Goal: Task Accomplishment & Management: Use online tool/utility

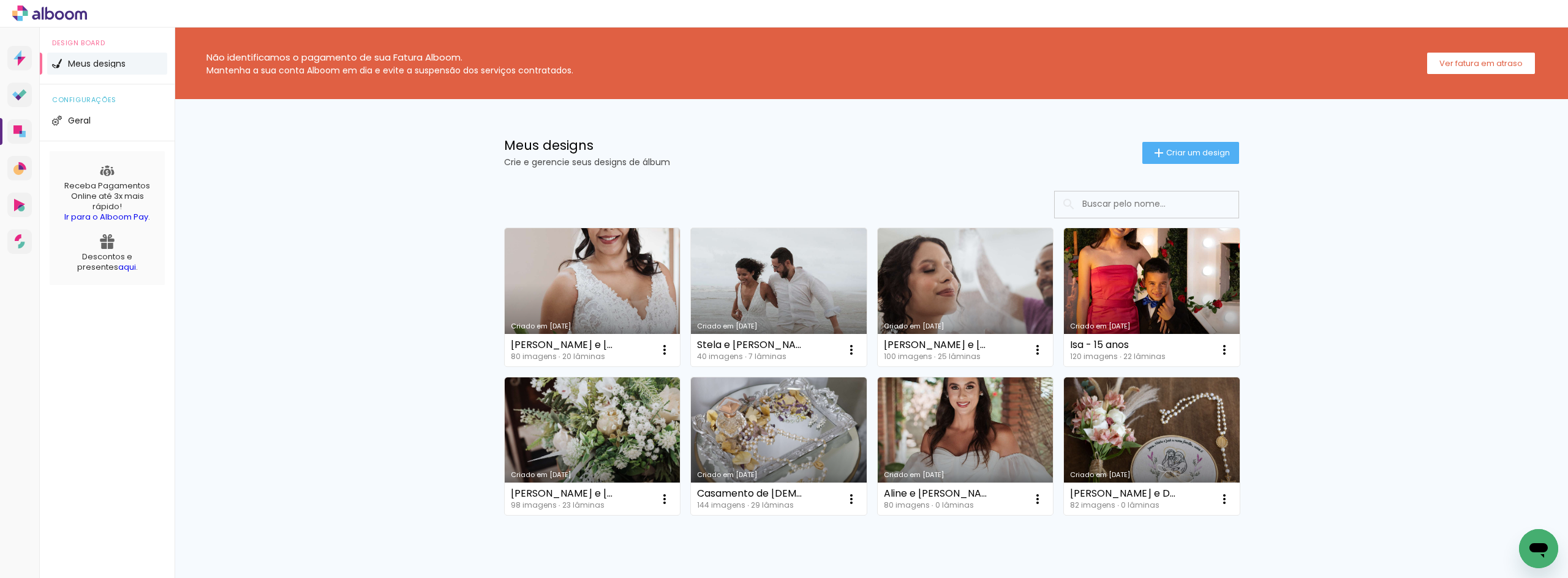
click at [1386, 295] on div "Não identificamos o pagamento de sua Fatura Alboom. Mantenha a sua conta Alboom…" at bounding box center [870, 328] width 1393 height 603
click at [661, 498] on iron-icon at bounding box center [664, 500] width 15 height 15
click at [446, 471] on div "Não identificamos o pagamento de sua Fatura Alboom. Mantenha a sua conta Alboom…" at bounding box center [870, 328] width 1393 height 603
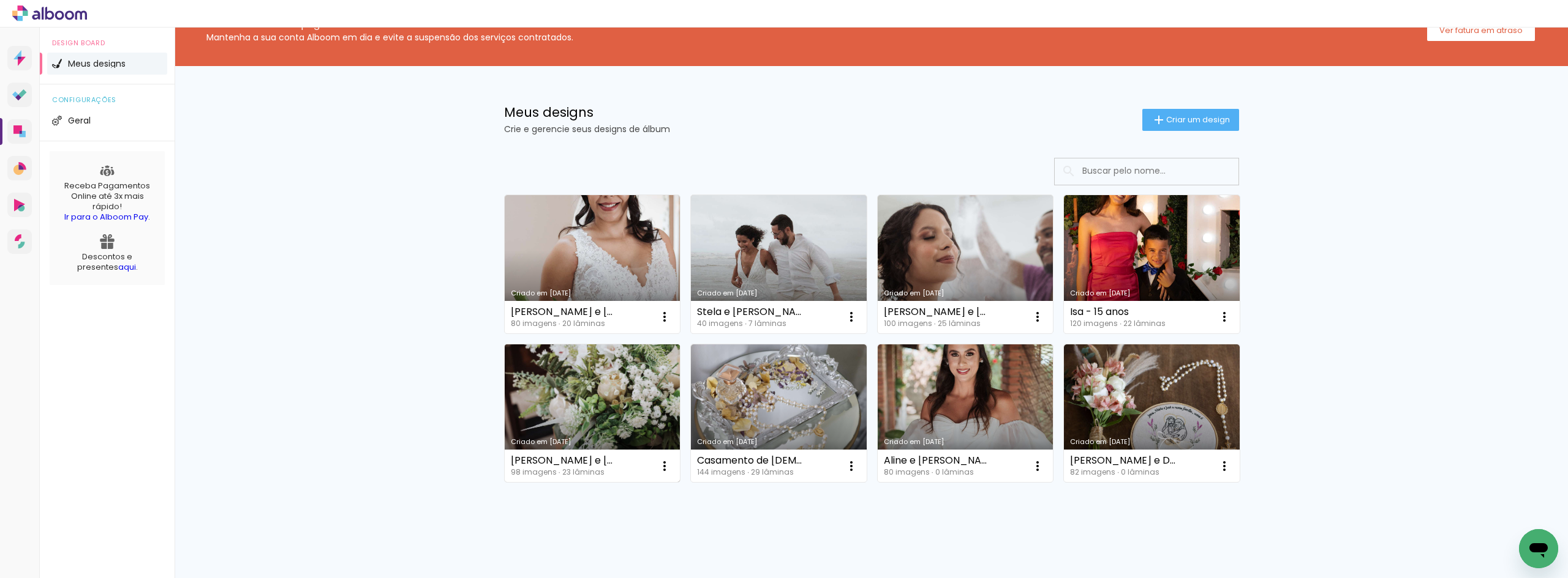
scroll to position [51, 0]
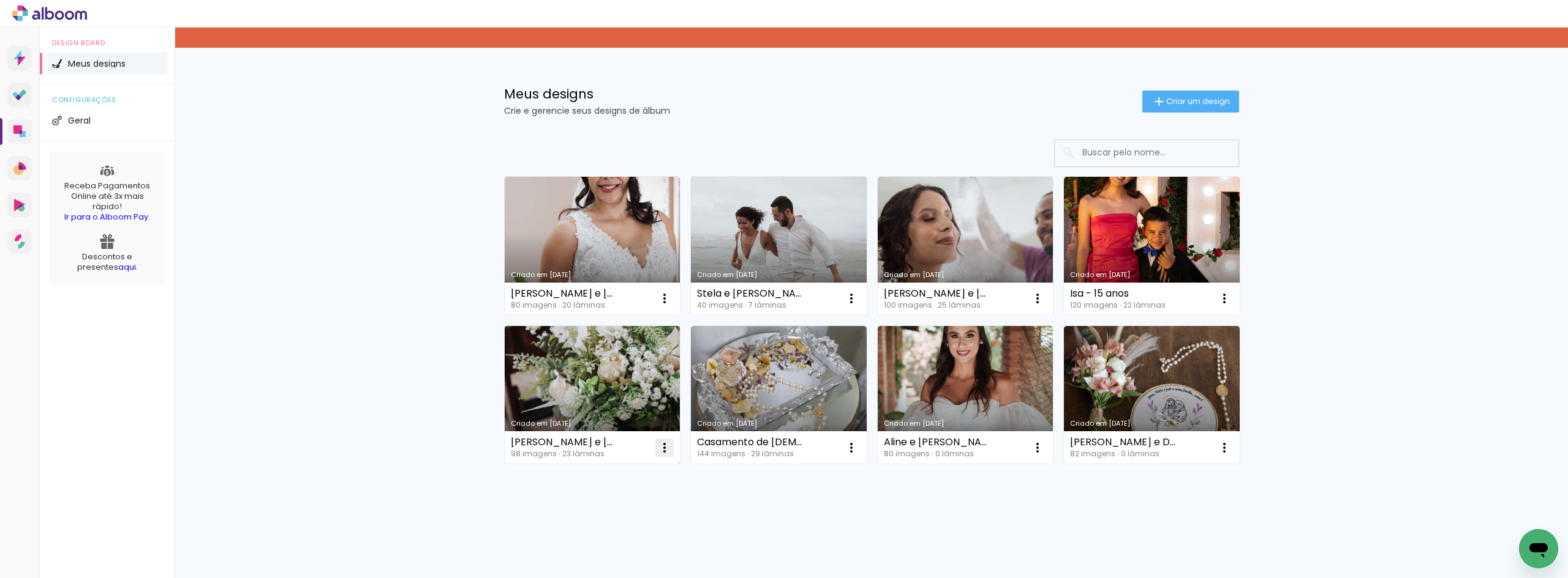
click at [652, 451] on paper-icon-button at bounding box center [664, 448] width 25 height 25
click at [625, 535] on paper-item "Excluir" at bounding box center [611, 529] width 120 height 25
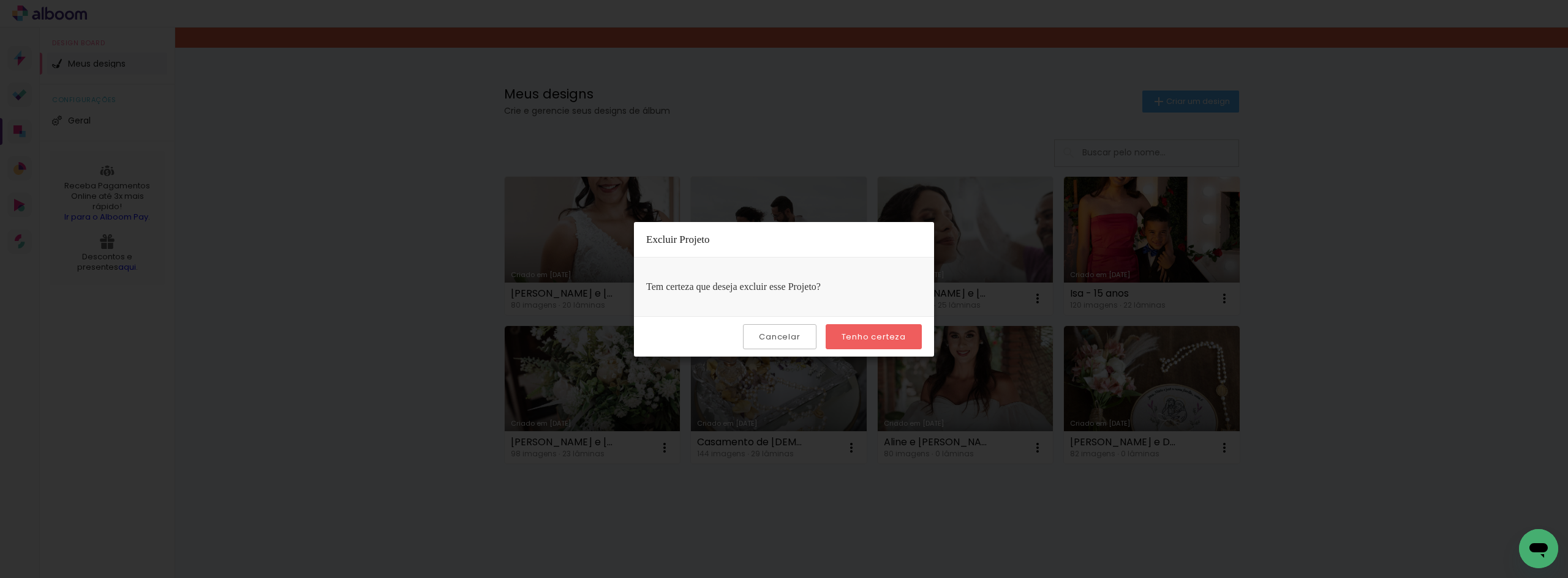
click at [0, 0] on slot "Tenho certeza" at bounding box center [0, 0] width 0 height 0
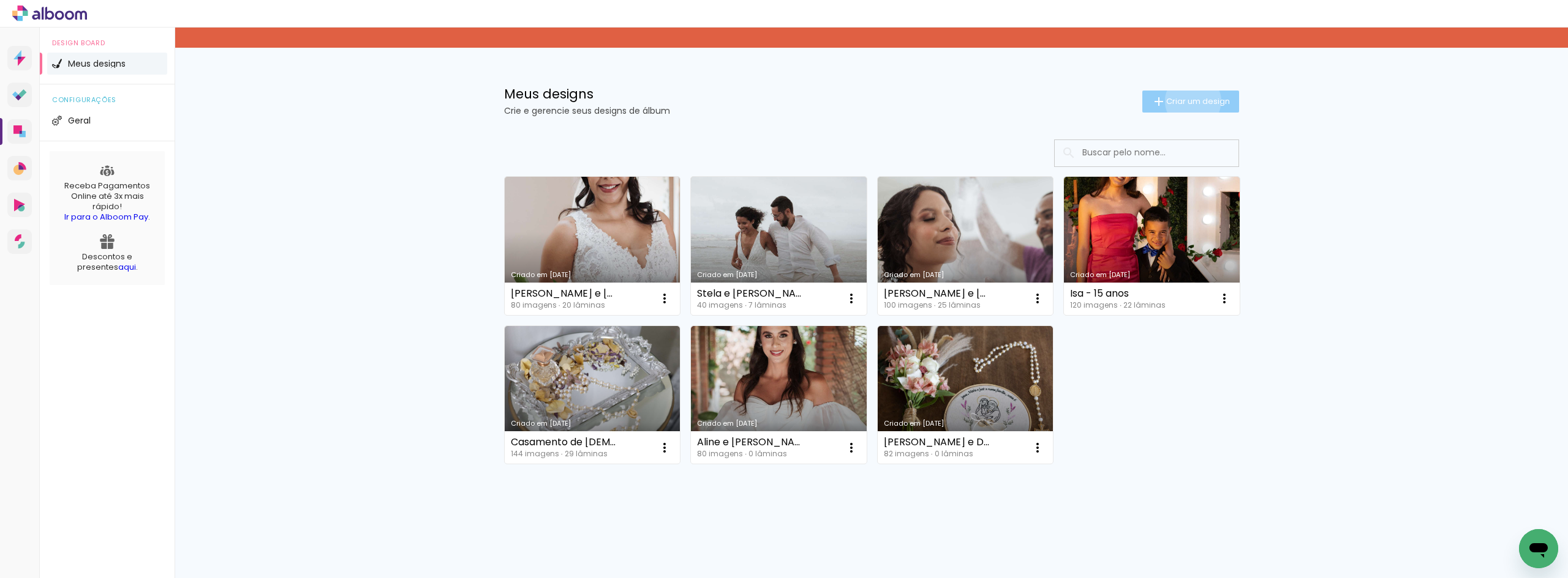
click at [1186, 101] on span "Criar um design" at bounding box center [1198, 101] width 64 height 8
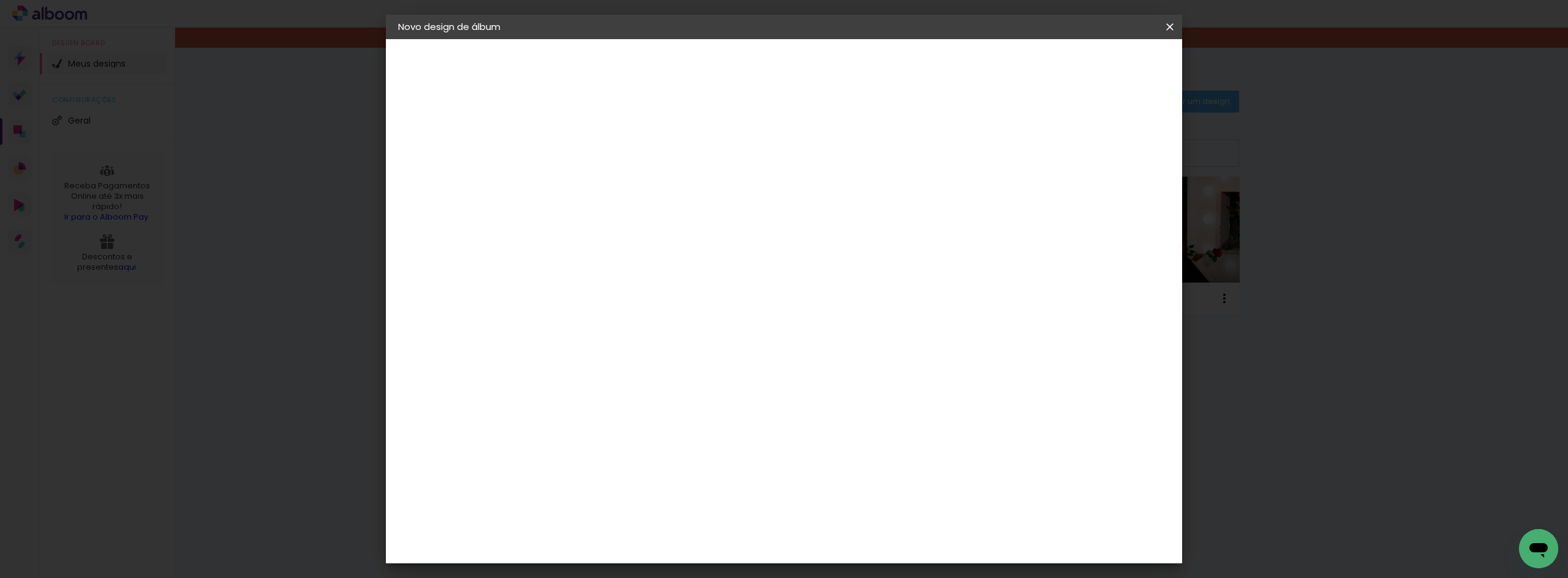
click at [598, 170] on input at bounding box center [598, 164] width 0 height 19
type input "[PERSON_NAME] e [PERSON_NAME]"
type paper-input "[PERSON_NAME] e [PERSON_NAME]"
click at [724, 72] on paper-button "Avançar" at bounding box center [694, 65] width 60 height 21
click at [696, 245] on paper-input-container at bounding box center [629, 233] width 132 height 27
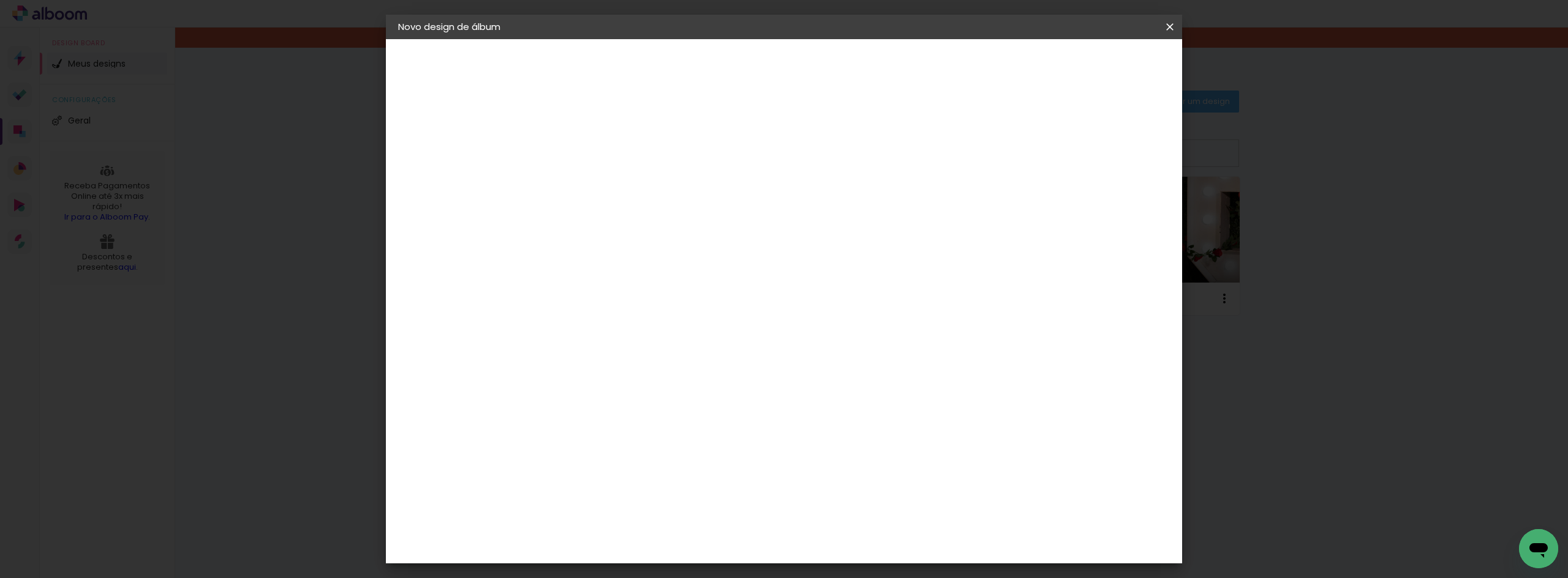
click at [691, 234] on input at bounding box center [629, 232] width 124 height 15
type input "matrix"
type paper-input "matrix"
click at [671, 265] on paper-item "Matrix" at bounding box center [618, 277] width 108 height 27
click at [795, 60] on paper-button "Avançar" at bounding box center [765, 65] width 60 height 21
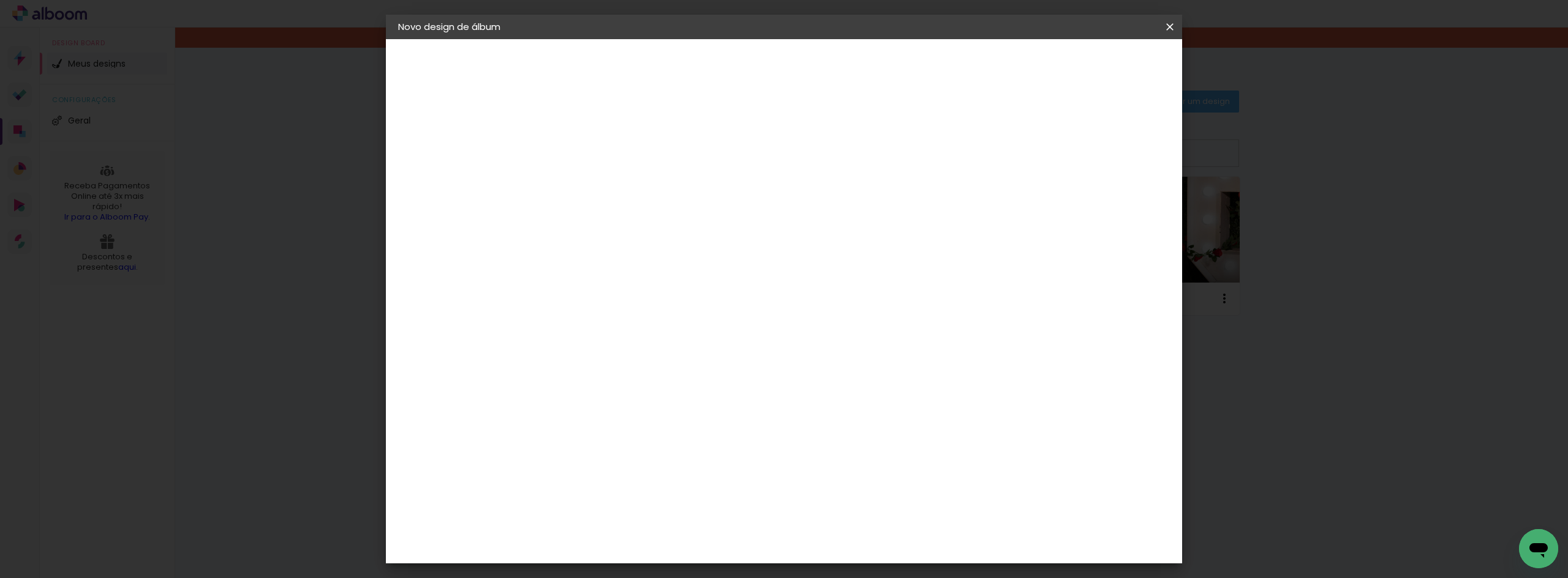
click at [726, 378] on span "20 × 30 cm" at bounding box center [704, 391] width 46 height 26
click at [798, 57] on paper-button "Avançar" at bounding box center [768, 65] width 60 height 21
click at [1093, 62] on span "Iniciar design" at bounding box center [1064, 64] width 56 height 8
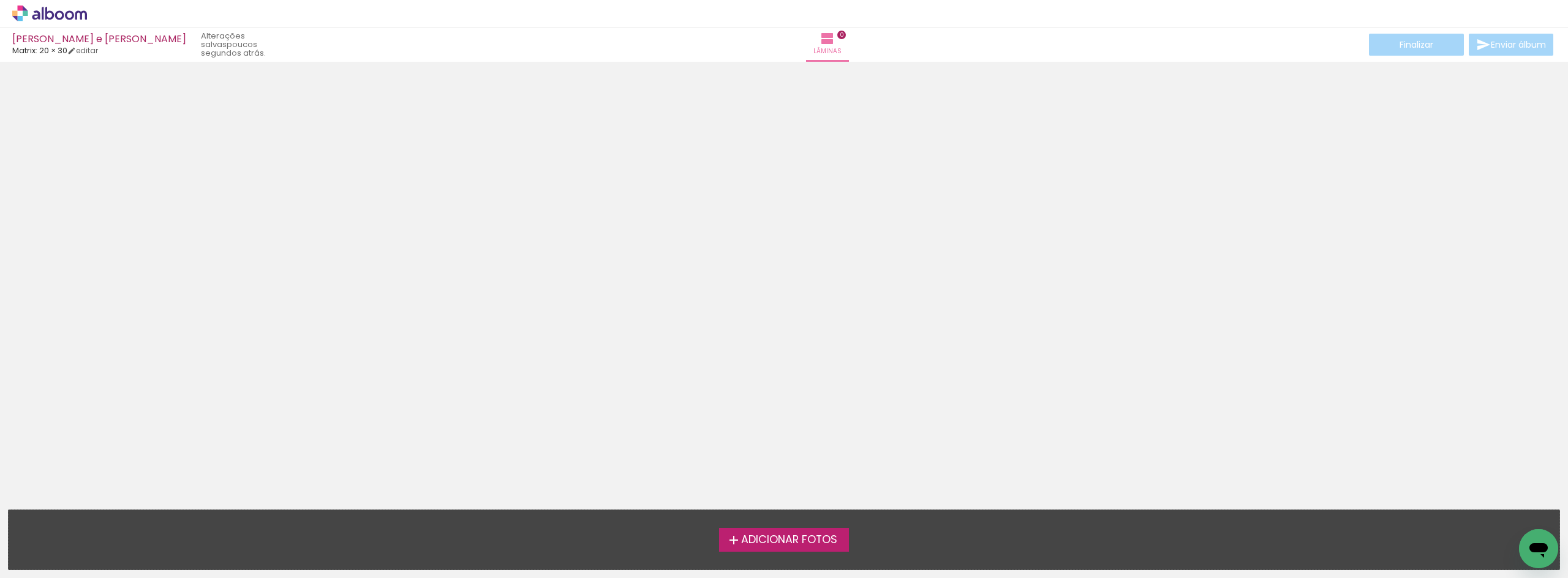
click at [828, 541] on span "Adicionar Fotos" at bounding box center [788, 541] width 96 height 11
click at [0, 0] on input "file" at bounding box center [0, 0] width 0 height 0
click at [808, 535] on span "Adicionar Fotos" at bounding box center [788, 541] width 96 height 11
click at [0, 0] on input "file" at bounding box center [0, 0] width 0 height 0
